Goal: Task Accomplishment & Management: Use online tool/utility

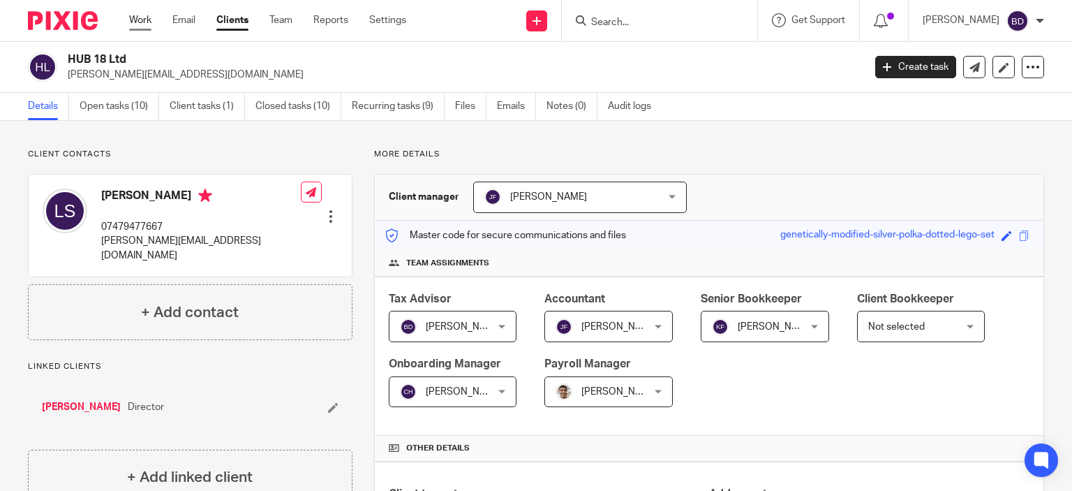
click at [144, 22] on link "Work" at bounding box center [140, 20] width 22 height 14
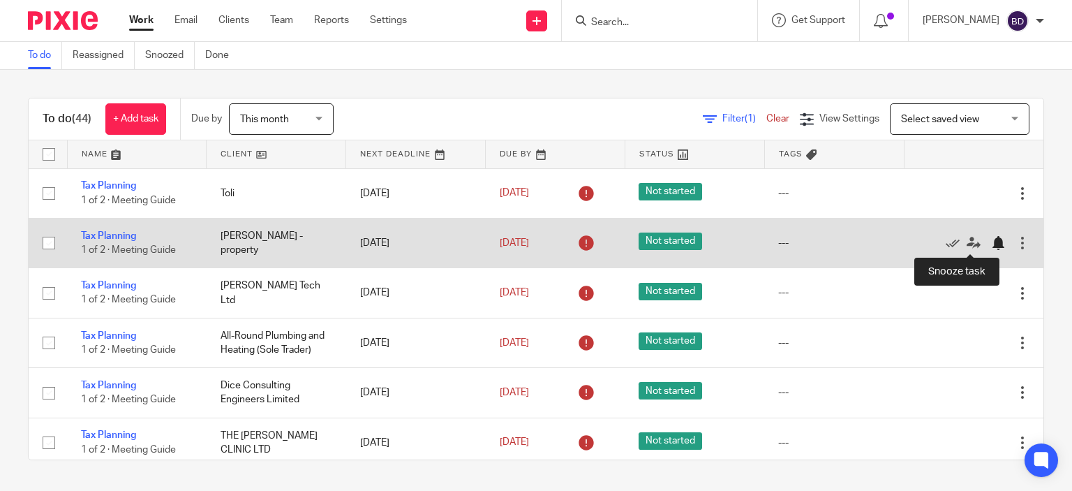
click at [991, 240] on div at bounding box center [998, 243] width 14 height 14
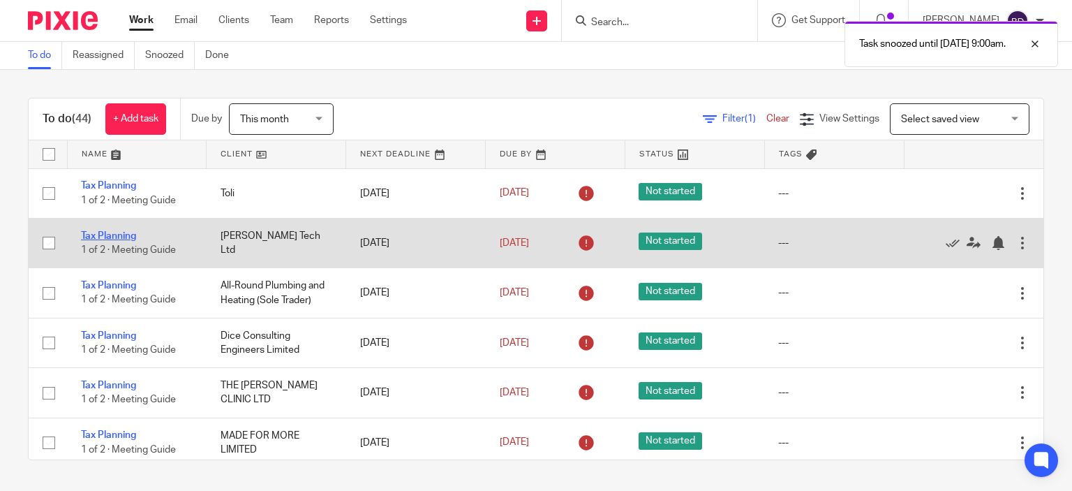
click at [123, 234] on link "Tax Planning" at bounding box center [108, 236] width 55 height 10
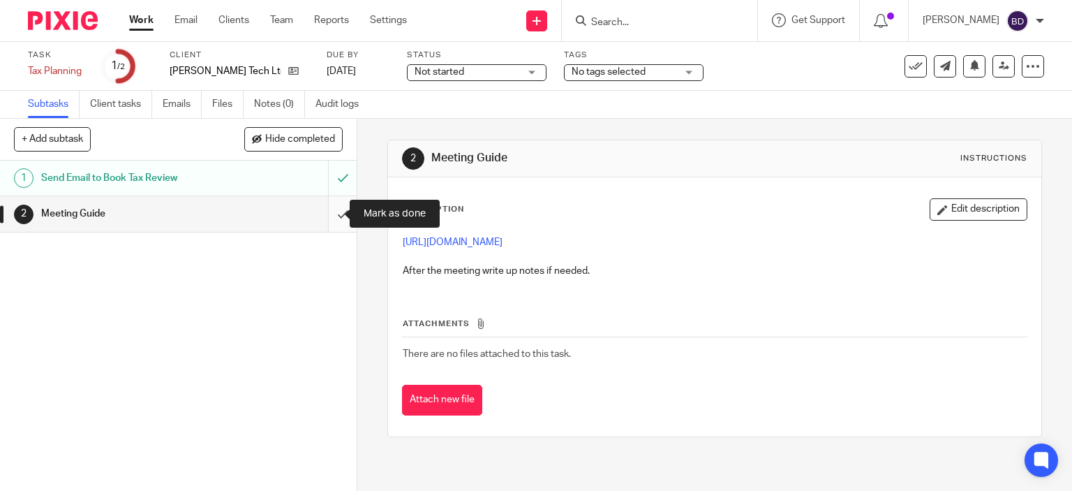
click at [332, 210] on input "submit" at bounding box center [178, 213] width 357 height 35
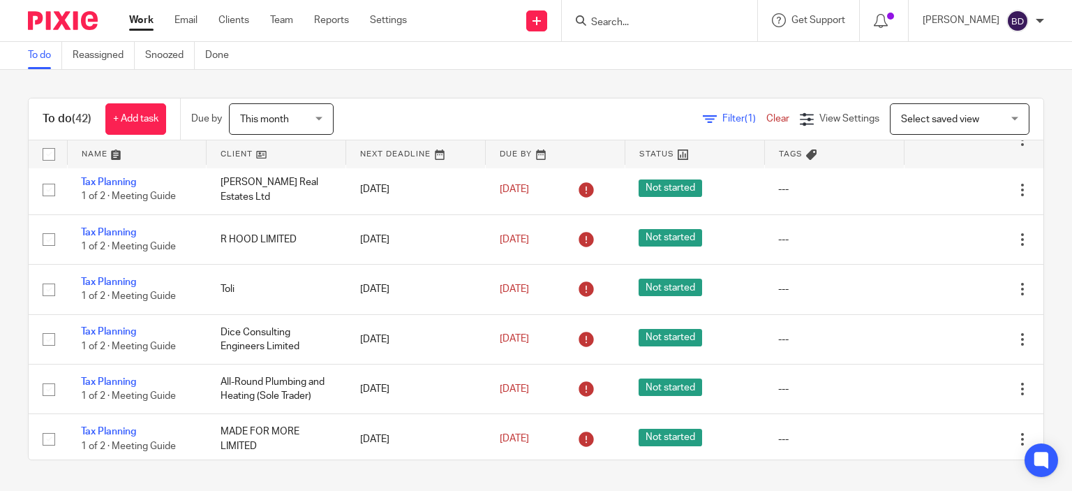
scroll to position [70, 0]
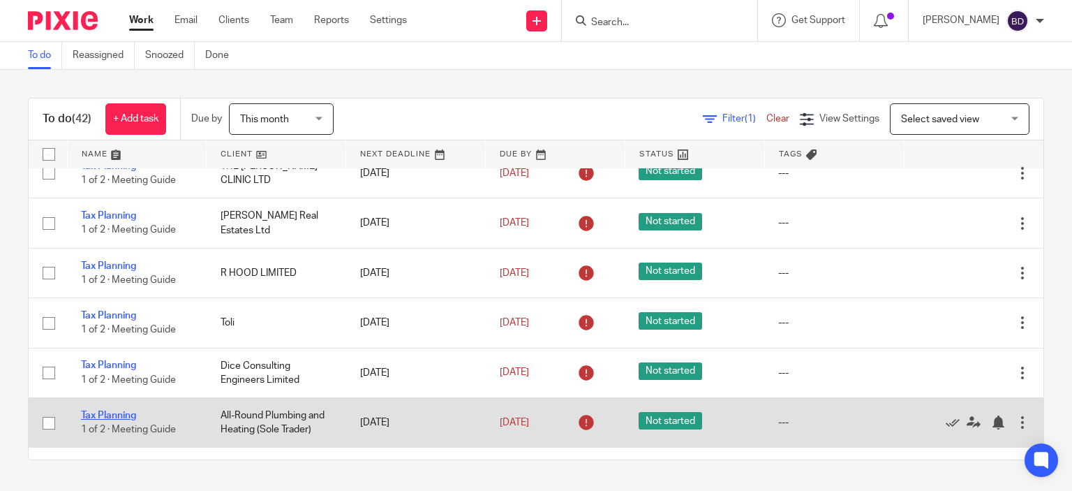
click at [102, 419] on link "Tax Planning" at bounding box center [108, 415] width 55 height 10
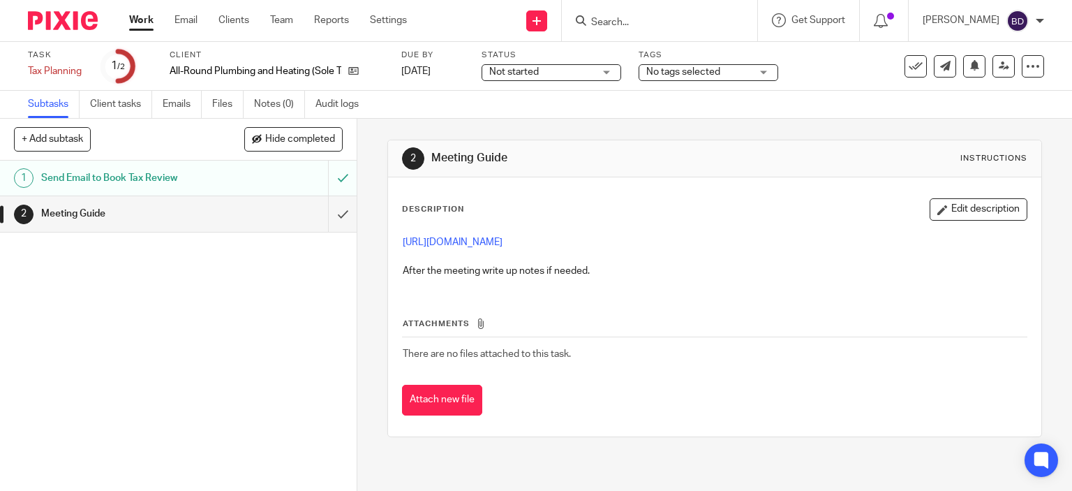
click at [145, 19] on link "Work" at bounding box center [141, 20] width 24 height 14
